Goal: Book appointment/travel/reservation

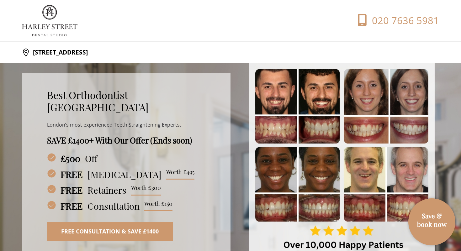
click at [125, 222] on link "Free Consultation & Save £1400" at bounding box center [110, 231] width 126 height 19
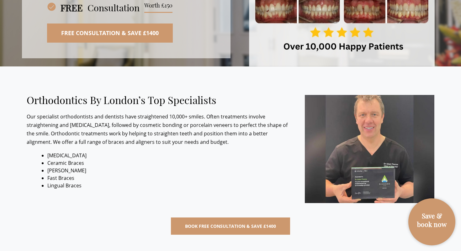
scroll to position [199, 0]
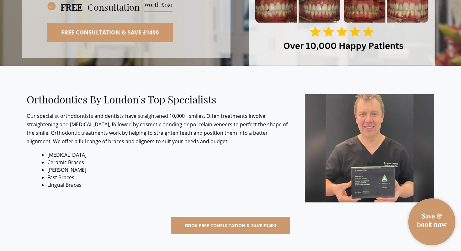
click at [56, 169] on li "[PERSON_NAME]" at bounding box center [168, 170] width 243 height 8
click at [55, 179] on li "Fast Braces" at bounding box center [168, 178] width 243 height 8
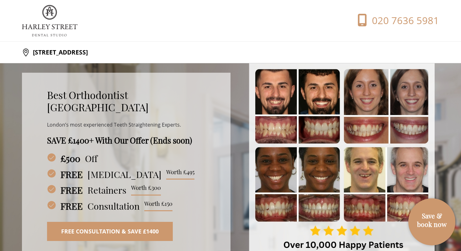
click at [205, 57] on div "[STREET_ADDRESS]" at bounding box center [126, 52] width 209 height 13
click at [51, 19] on img at bounding box center [50, 20] width 56 height 31
click at [67, 29] on img at bounding box center [50, 20] width 56 height 31
click at [46, 20] on img at bounding box center [50, 20] width 56 height 31
